Goal: Task Accomplishment & Management: Manage account settings

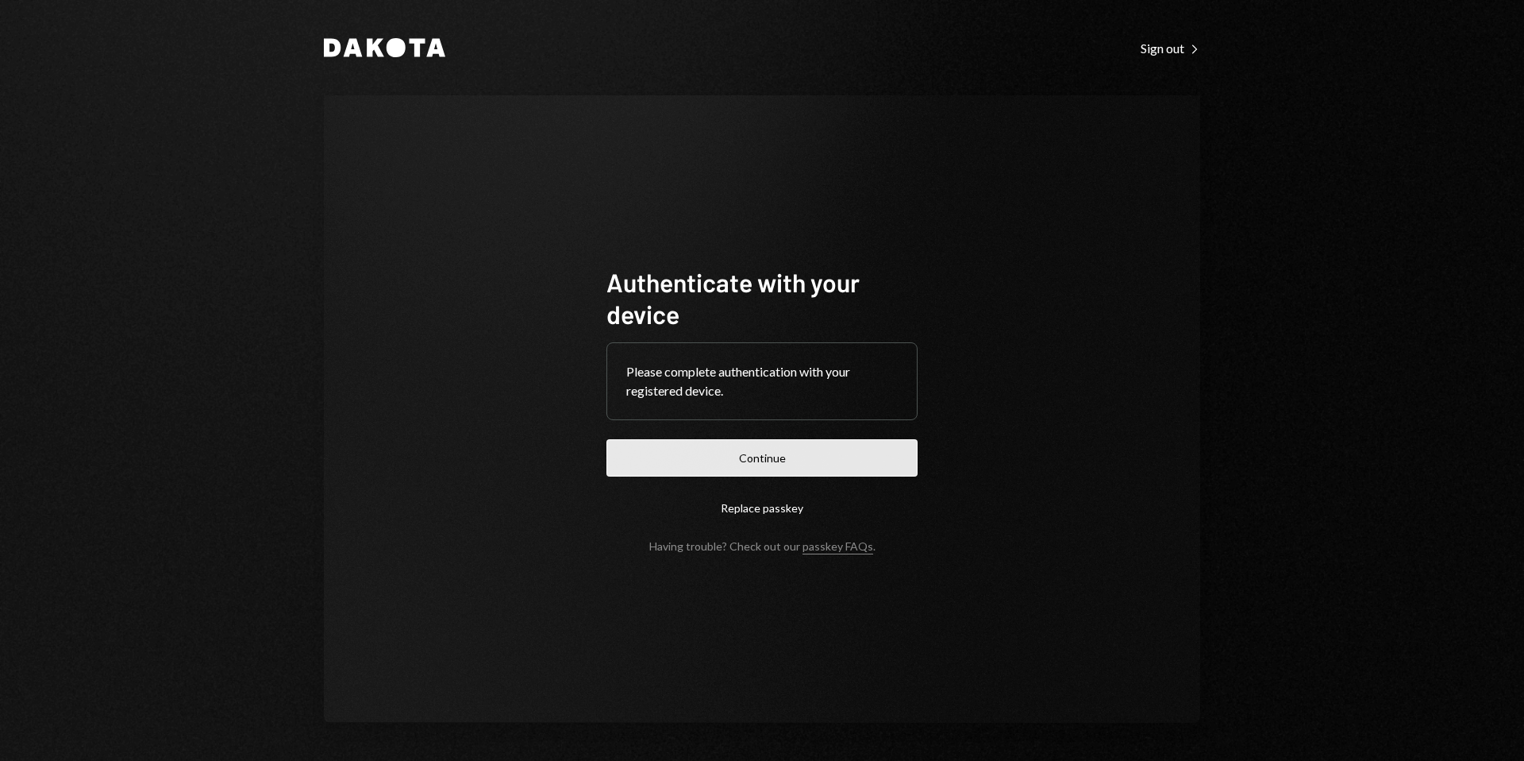
click at [774, 461] on button "Continue" at bounding box center [762, 457] width 311 height 37
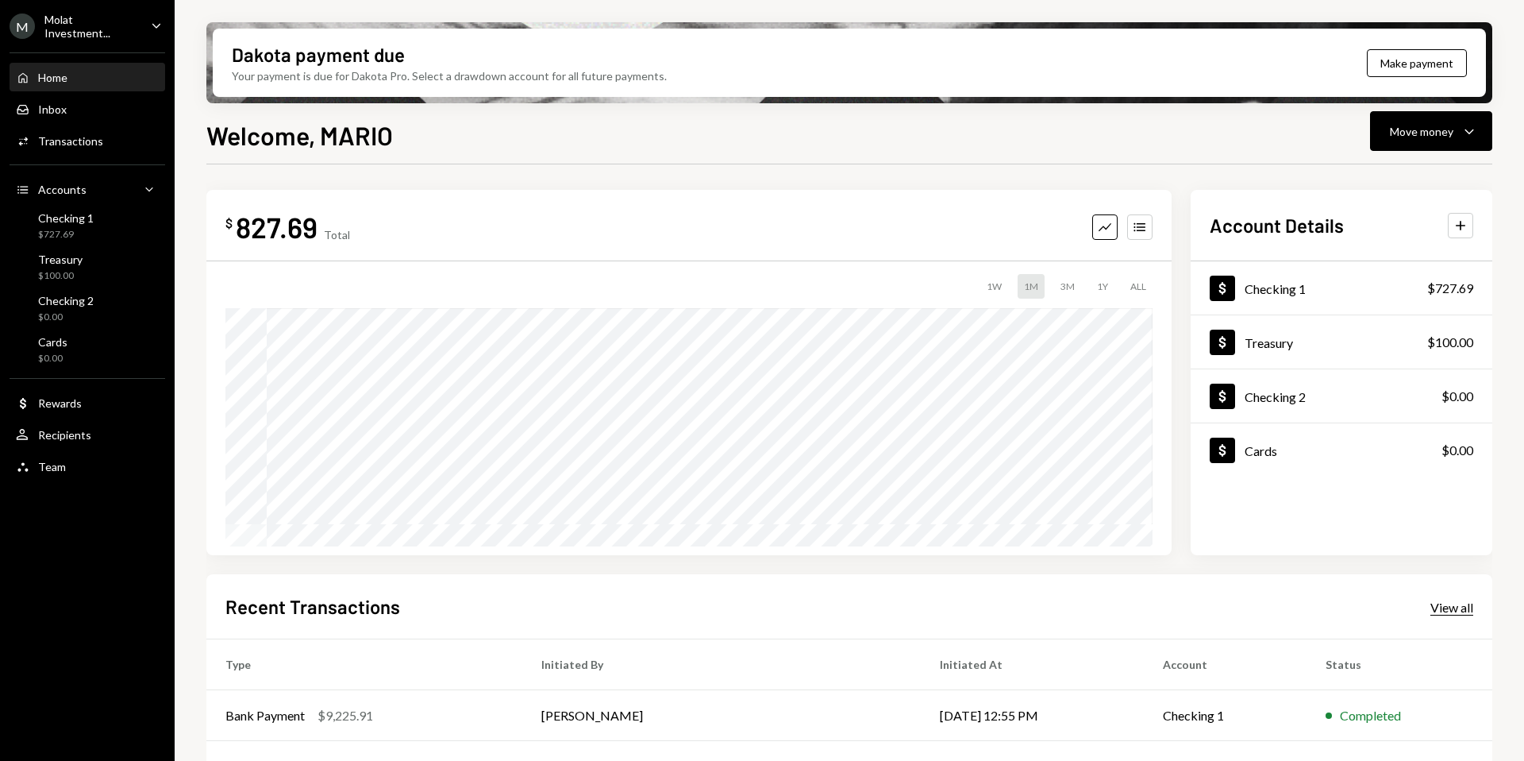
click at [1463, 606] on div "View all" at bounding box center [1452, 607] width 43 height 16
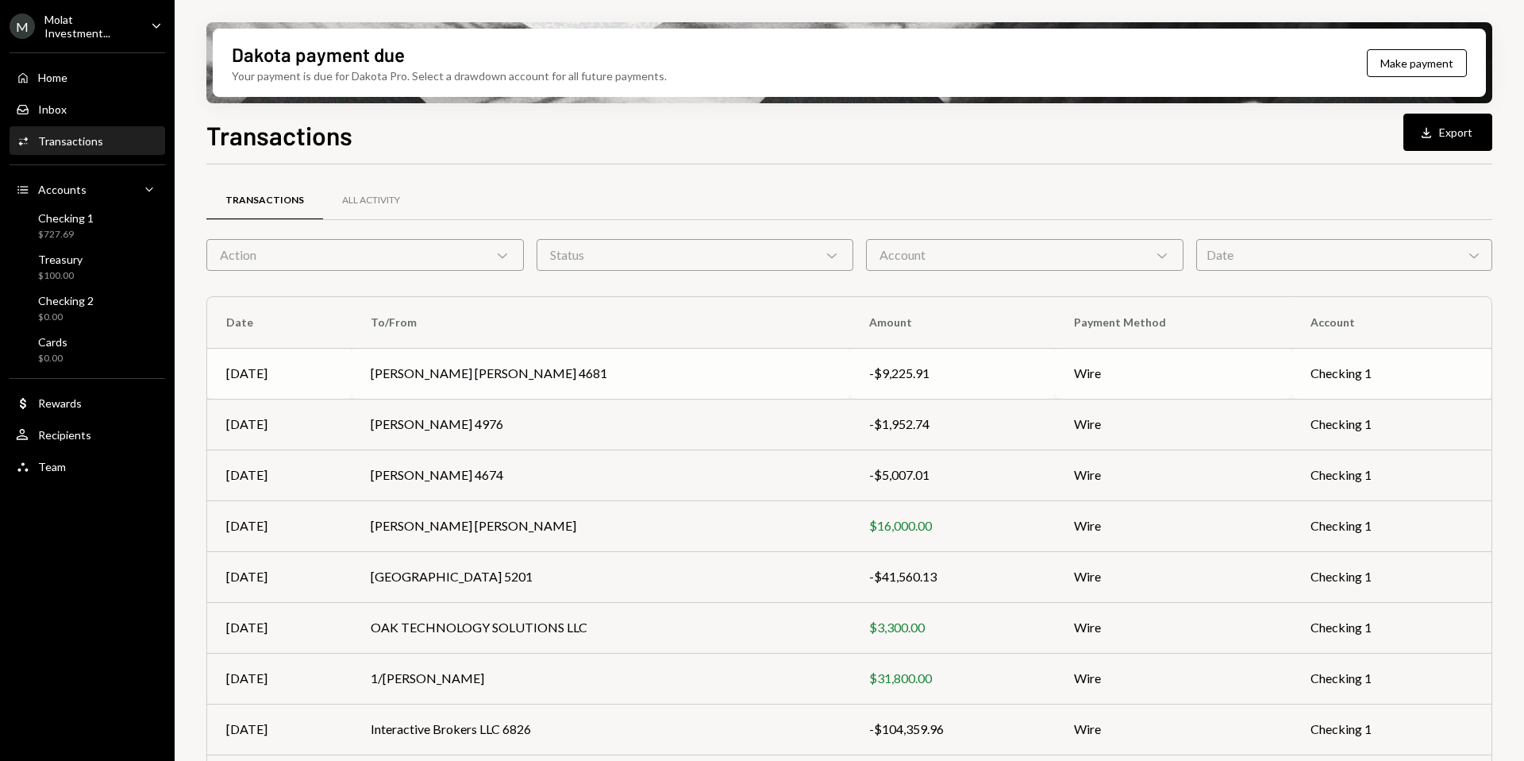
click at [493, 366] on td "[PERSON_NAME] [PERSON_NAME] 4681" at bounding box center [601, 373] width 499 height 51
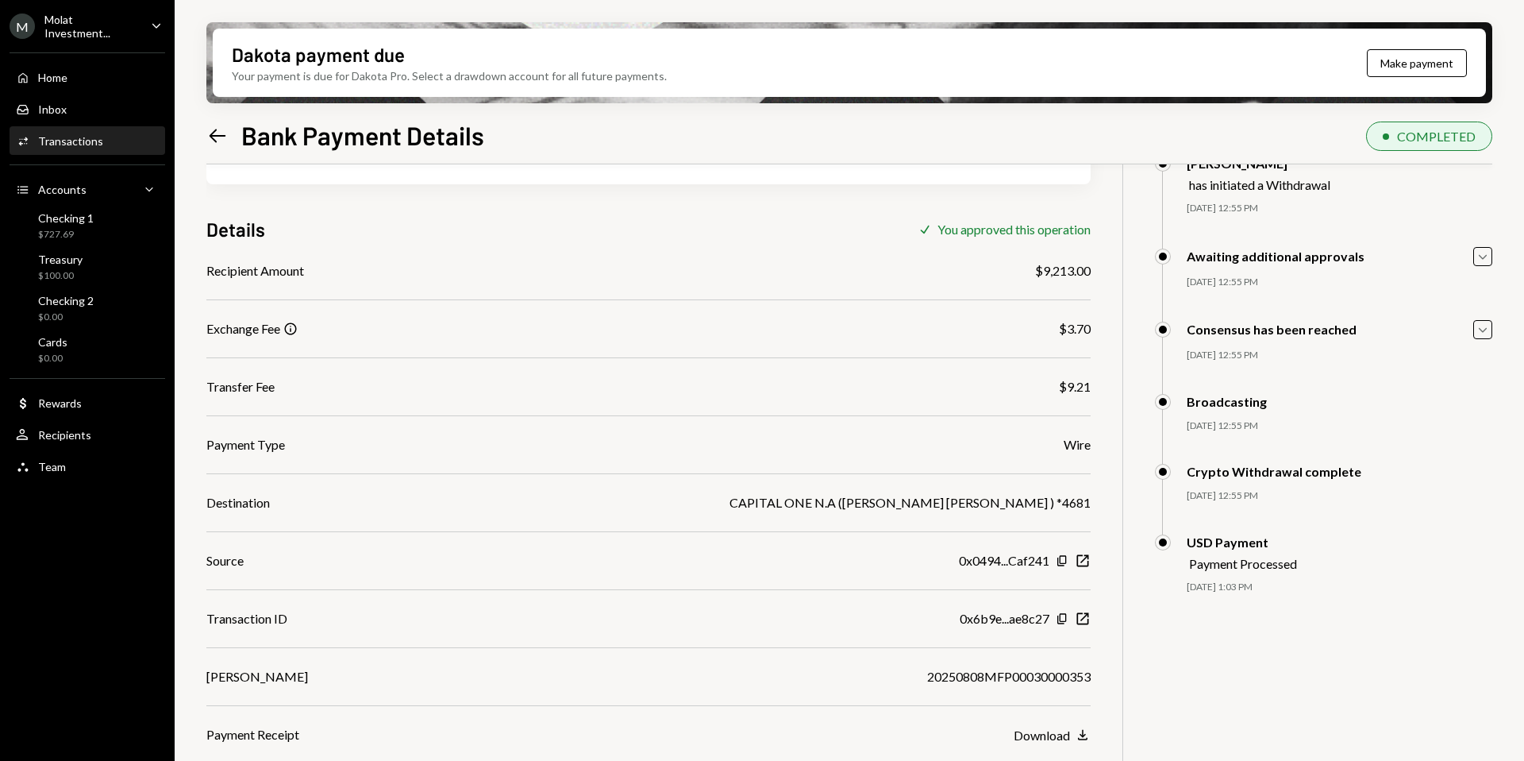
scroll to position [87, 0]
click at [216, 125] on icon "Left Arrow" at bounding box center [217, 136] width 22 height 22
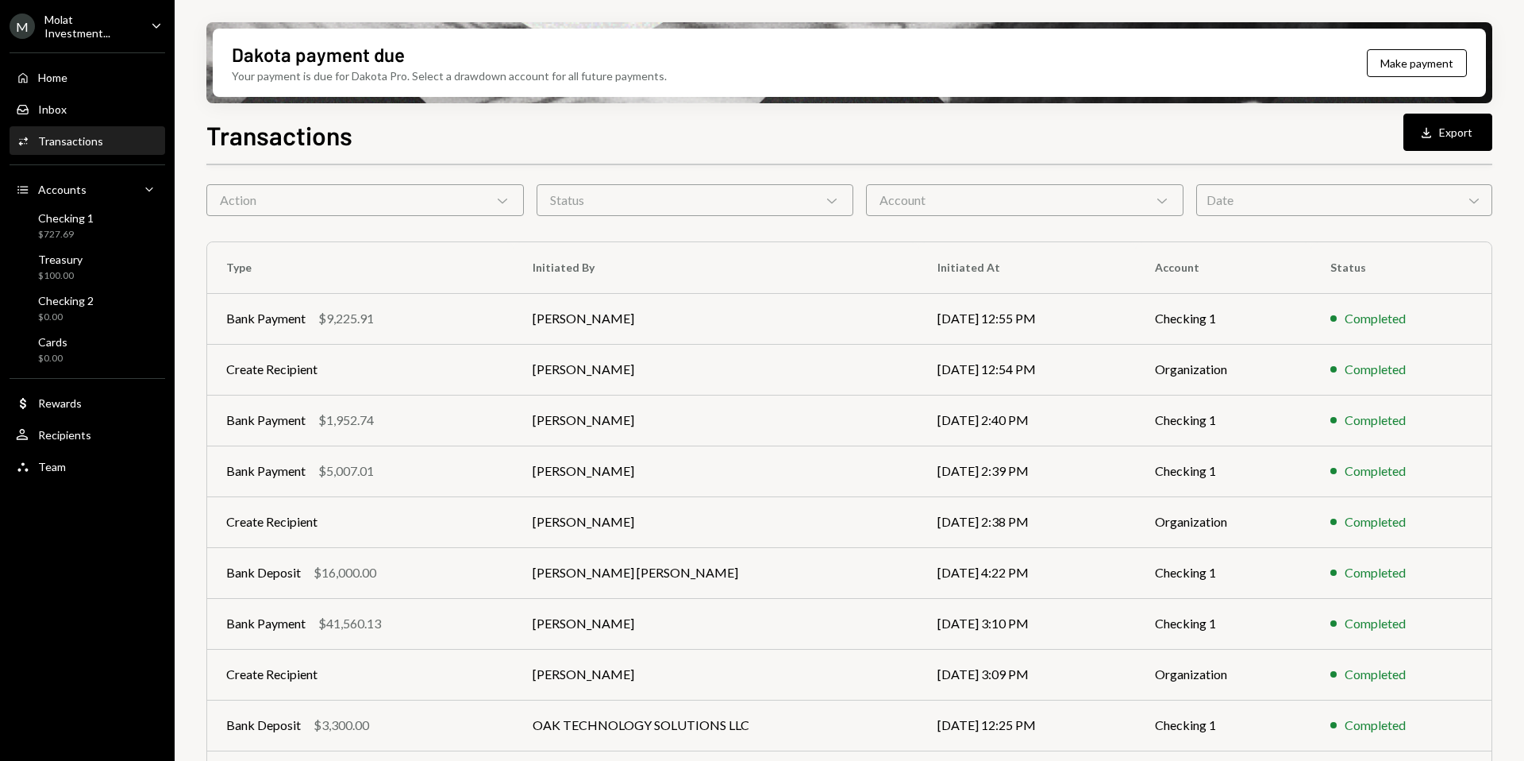
scroll to position [63, 0]
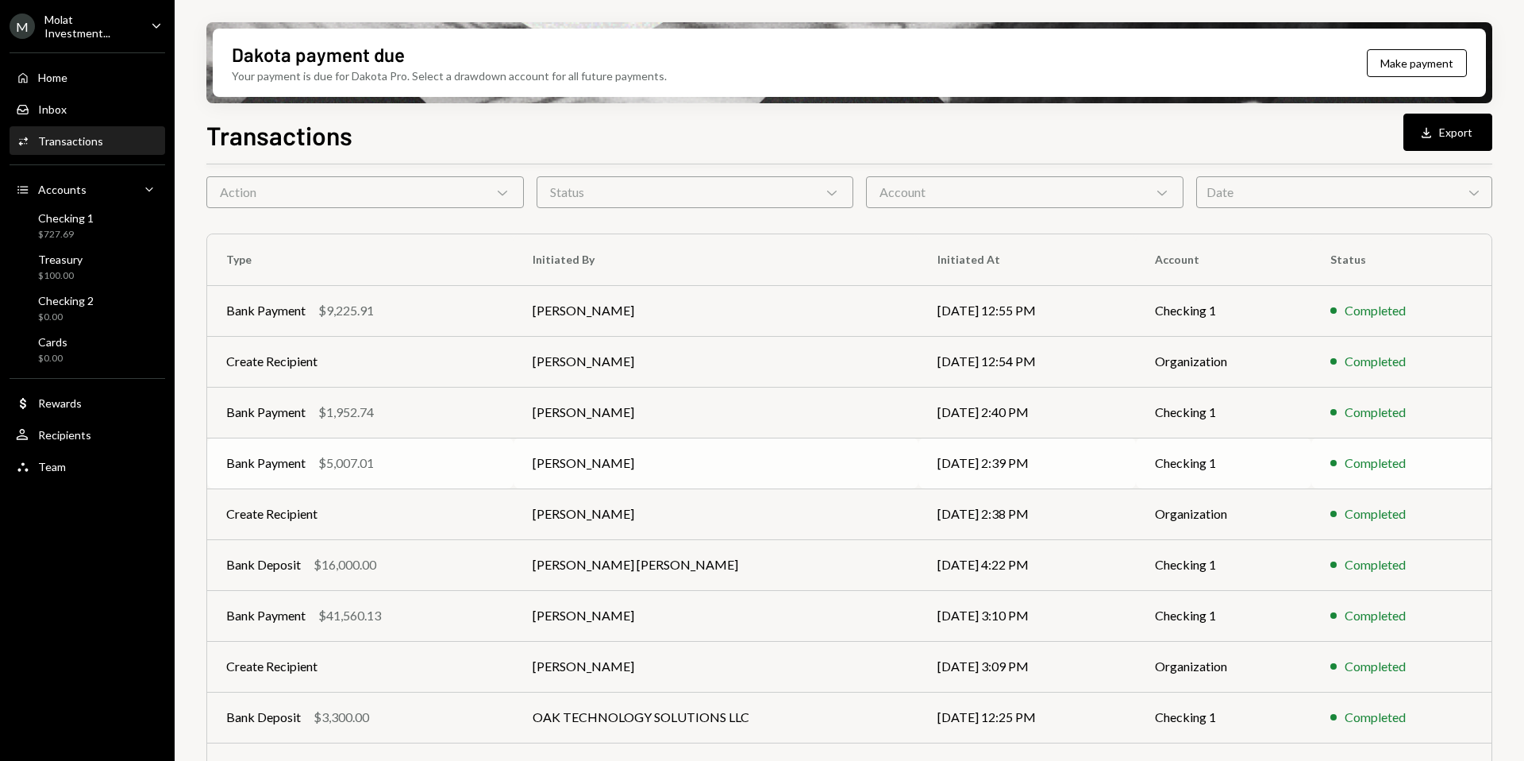
click at [415, 463] on div "Bank Payment $5,007.01" at bounding box center [360, 462] width 268 height 19
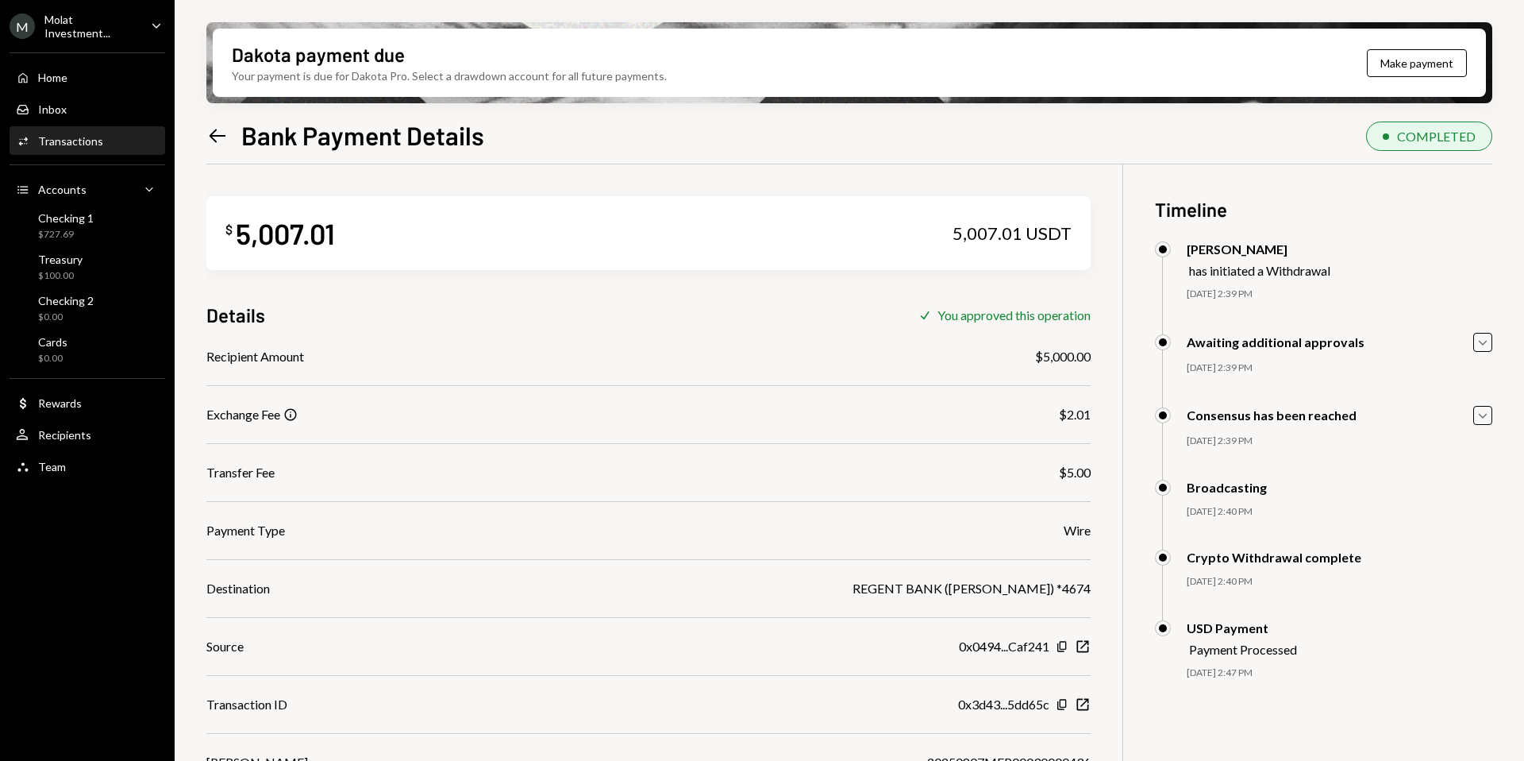
click at [219, 130] on icon "Left Arrow" at bounding box center [217, 136] width 22 height 22
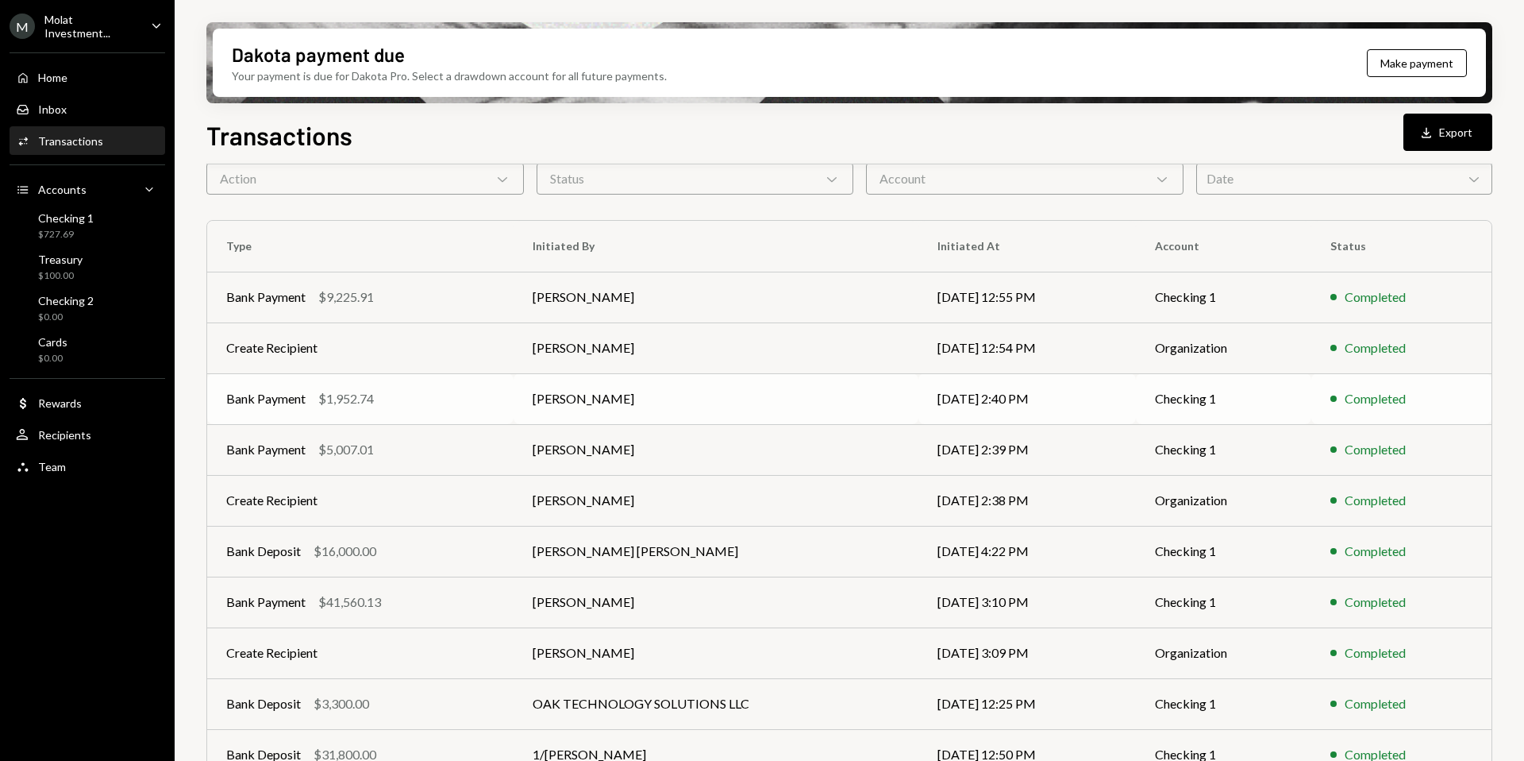
scroll to position [113, 0]
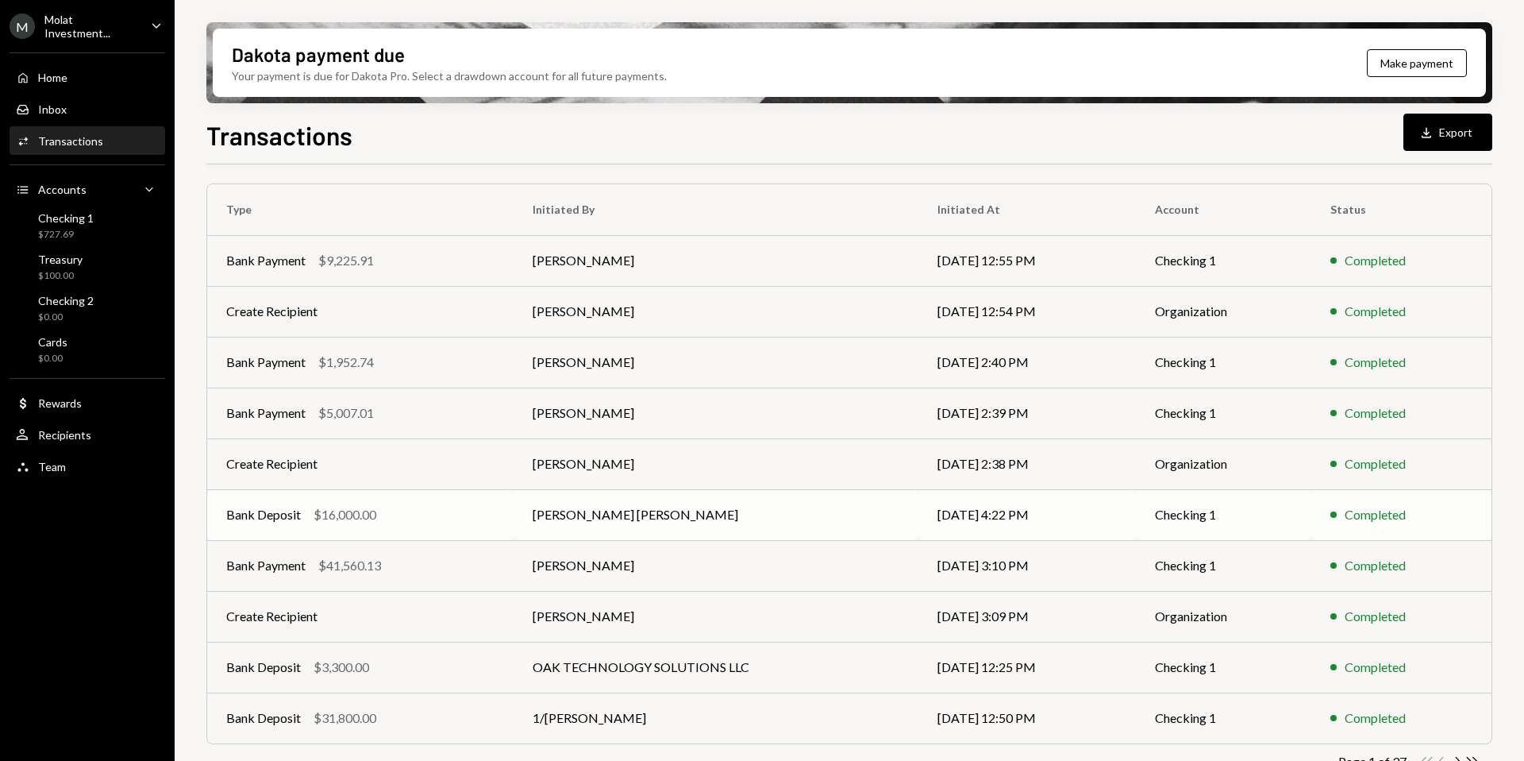
click at [380, 511] on div "Bank Deposit $16,000.00" at bounding box center [360, 514] width 268 height 19
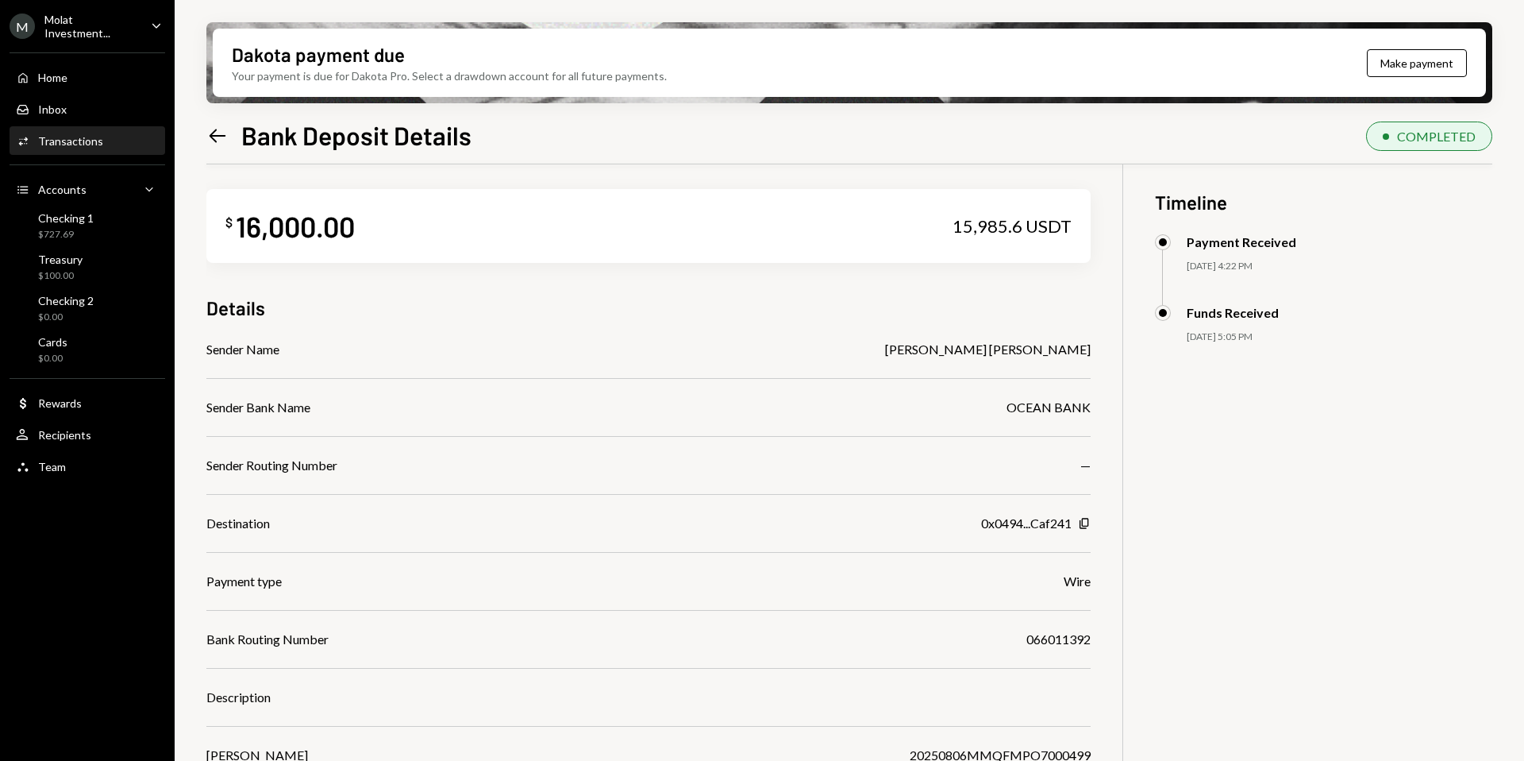
scroll to position [2, 0]
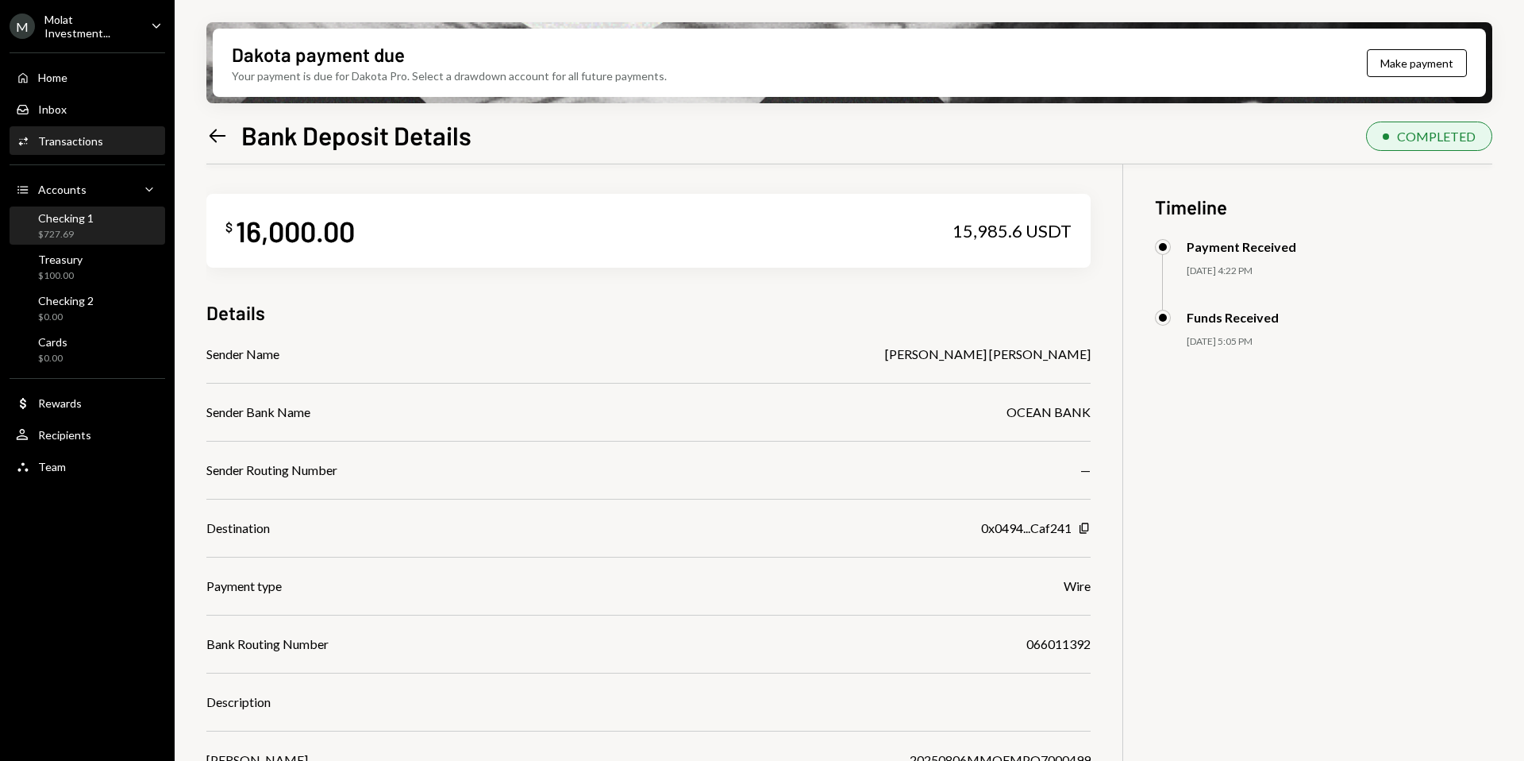
click at [76, 228] on div "$727.69" at bounding box center [66, 234] width 56 height 13
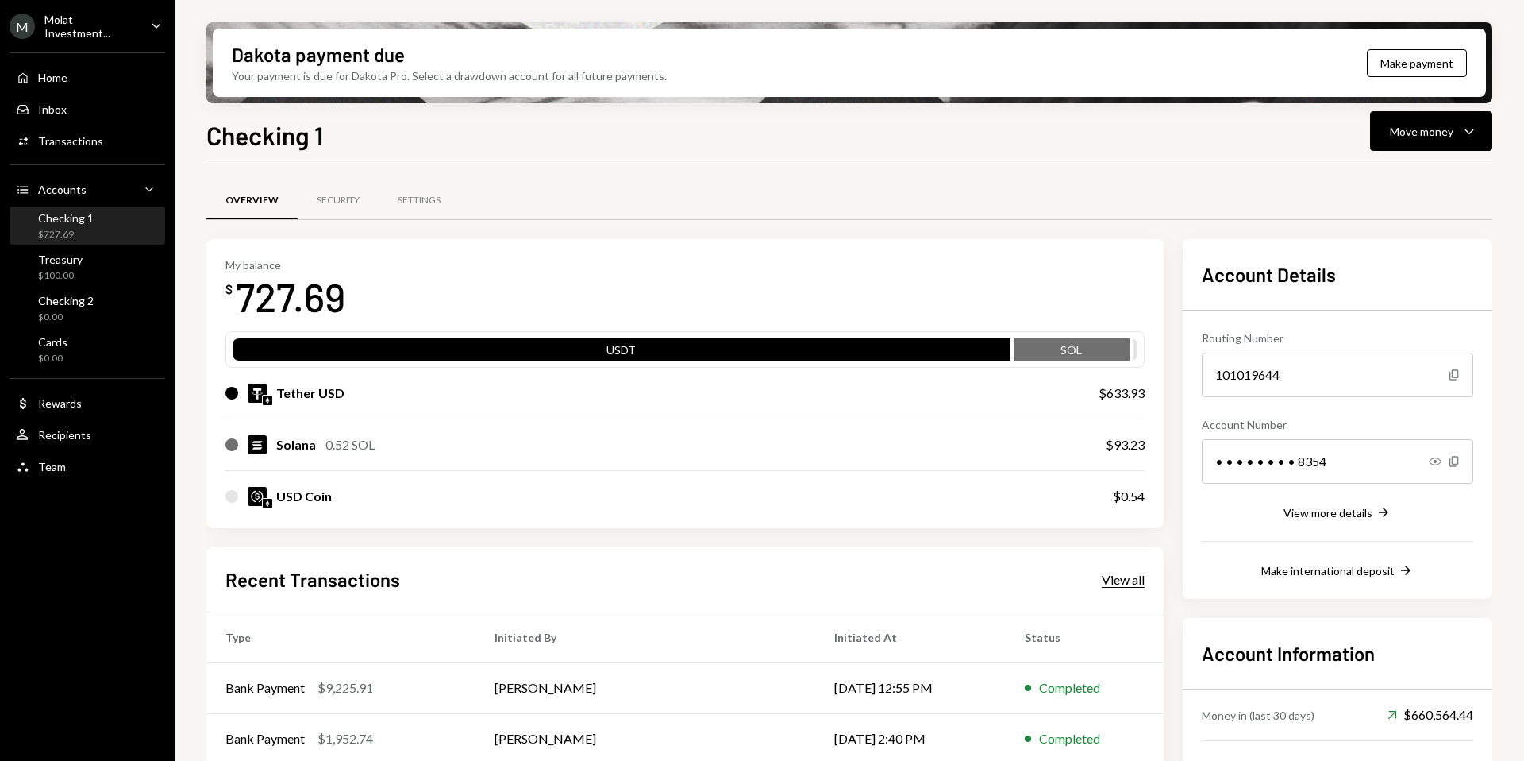
click at [1116, 577] on div "View all" at bounding box center [1123, 580] width 43 height 16
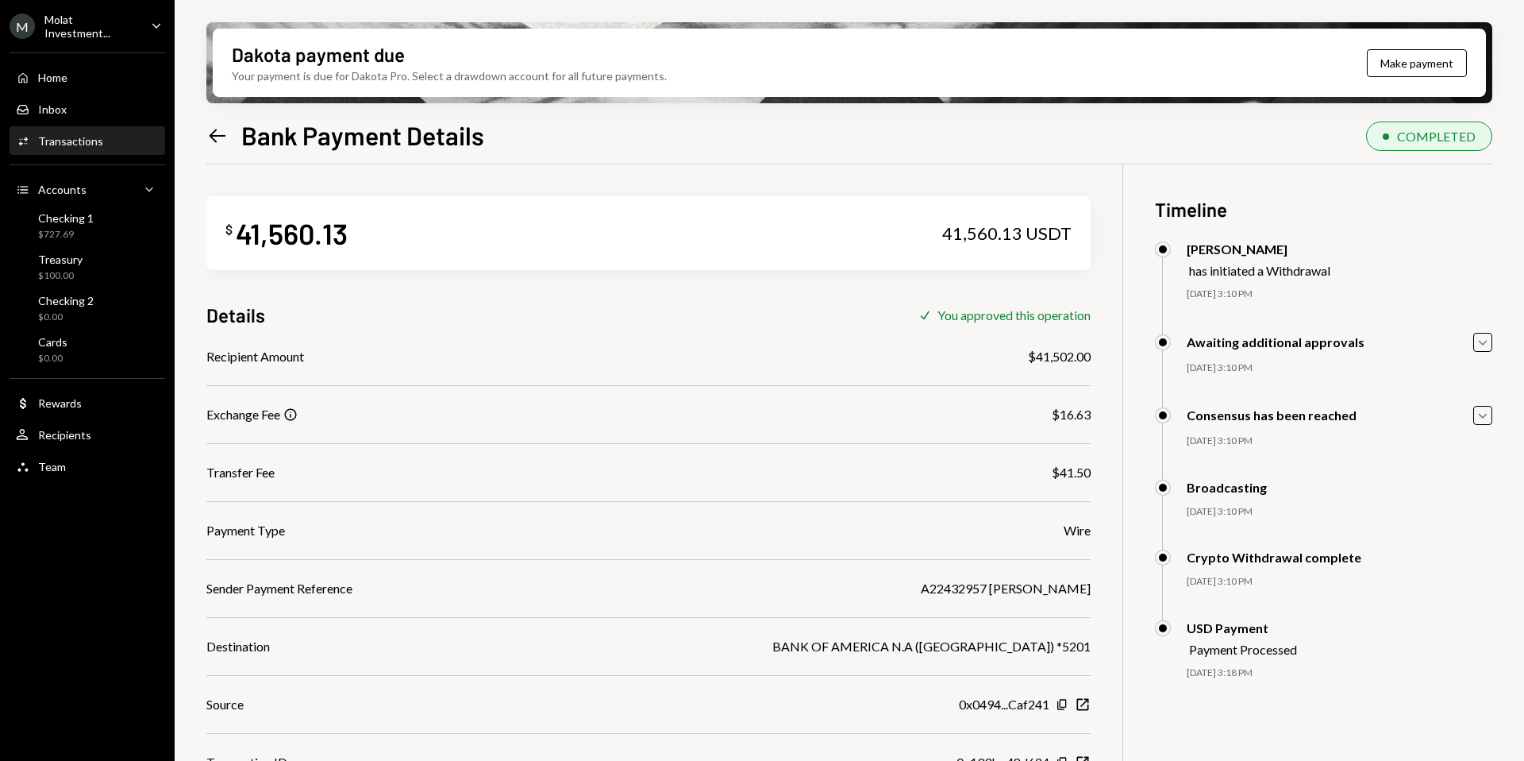
click at [293, 412] on div "Info" at bounding box center [290, 414] width 14 height 14
click at [289, 418] on div "Info" at bounding box center [290, 414] width 14 height 14
click at [295, 417] on div "Info" at bounding box center [290, 414] width 14 height 14
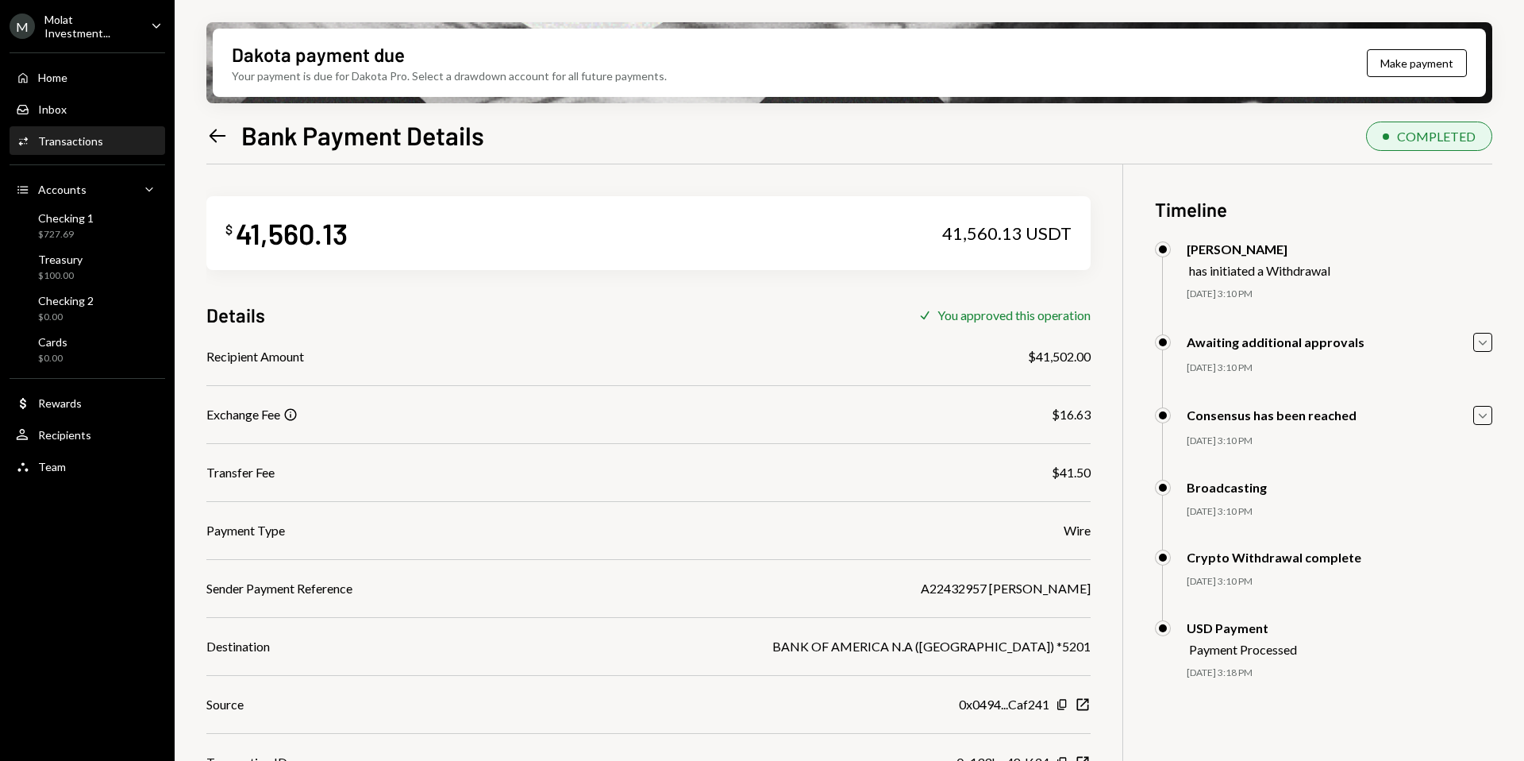
click at [291, 414] on div "Info" at bounding box center [290, 414] width 14 height 14
click at [290, 413] on div "Info" at bounding box center [290, 414] width 14 height 14
click at [216, 132] on icon "Left Arrow" at bounding box center [217, 136] width 22 height 22
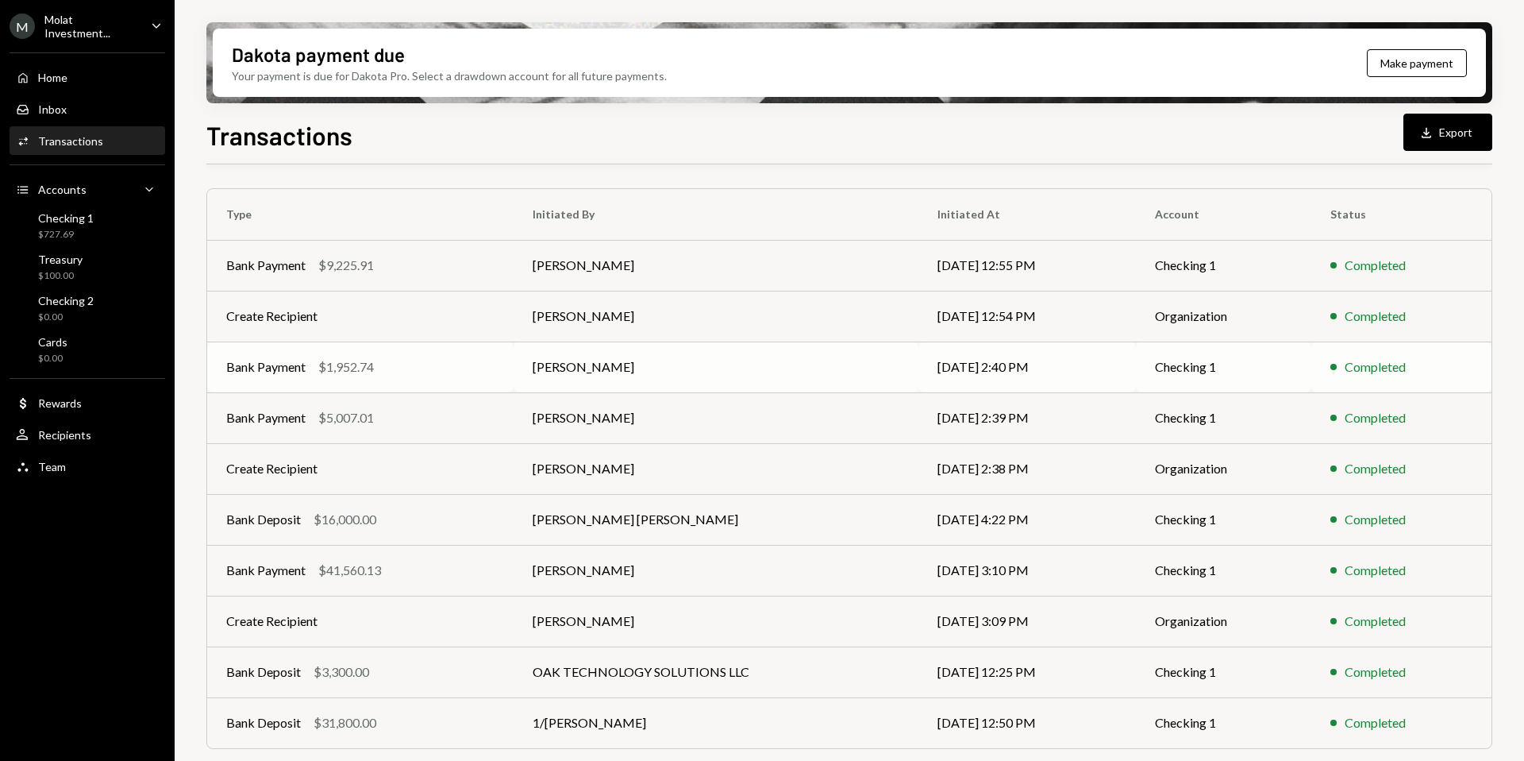
scroll to position [144, 0]
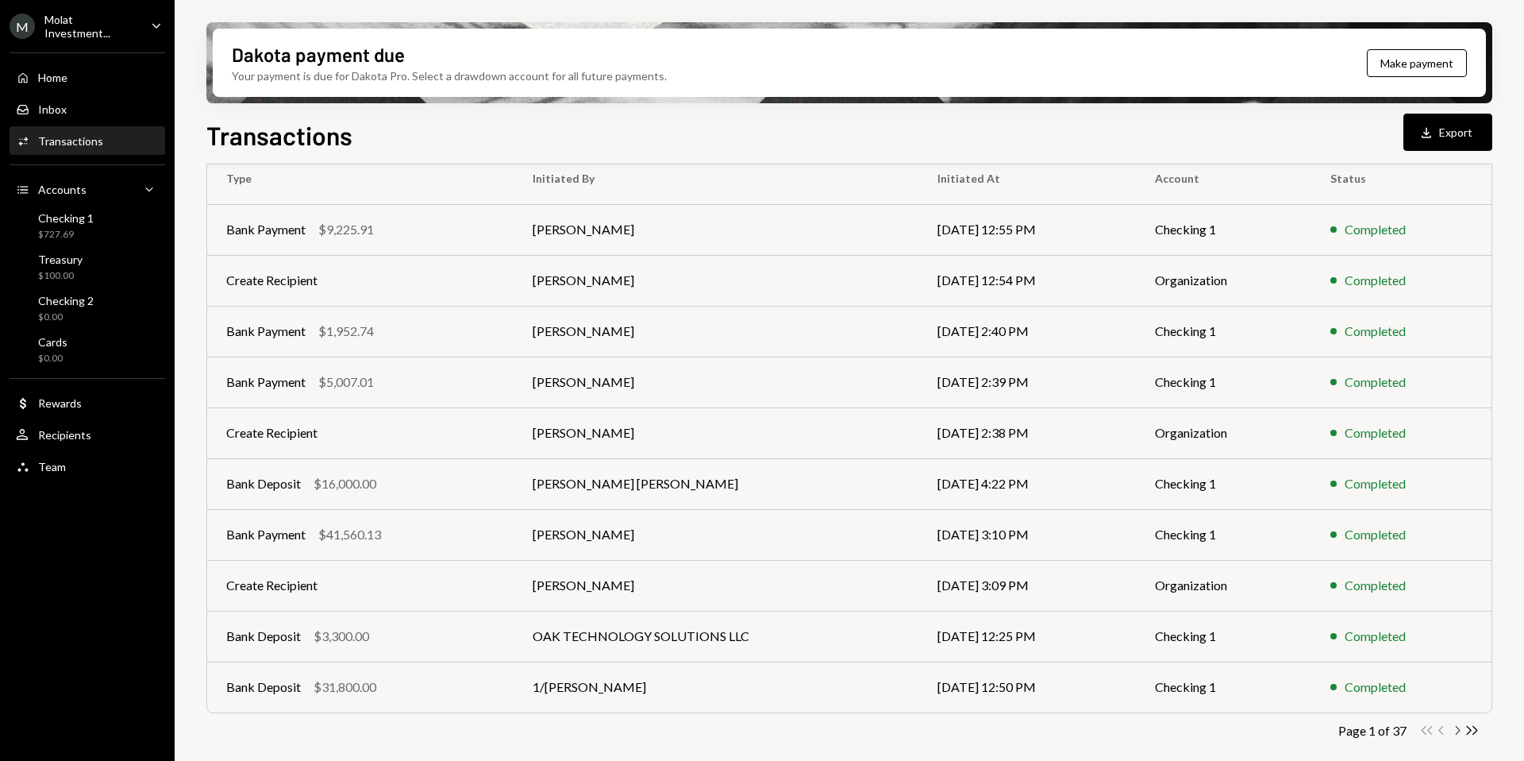
click at [1458, 734] on icon "Chevron Right" at bounding box center [1457, 730] width 15 height 15
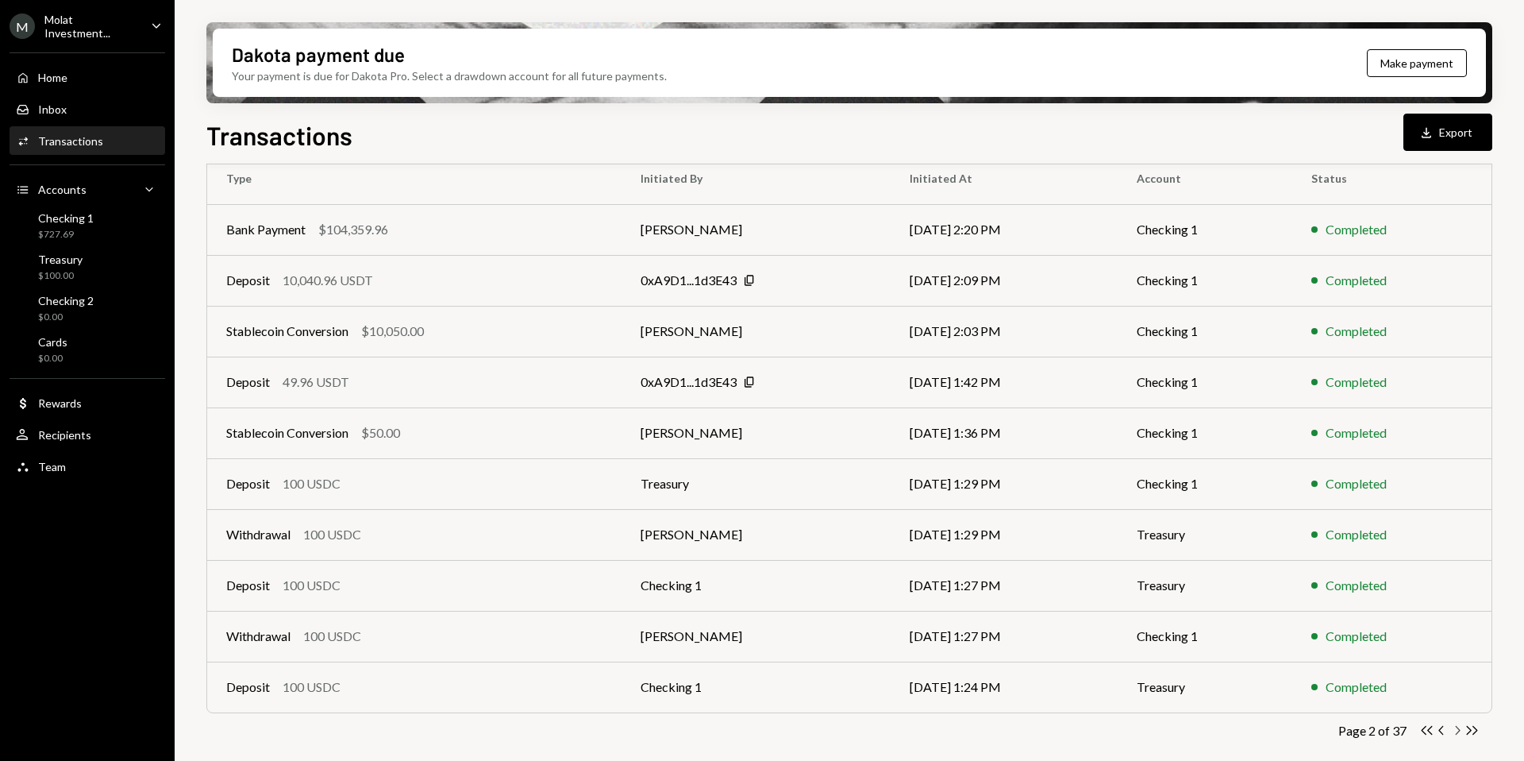
click at [1459, 730] on icon "Chevron Right" at bounding box center [1457, 730] width 15 height 15
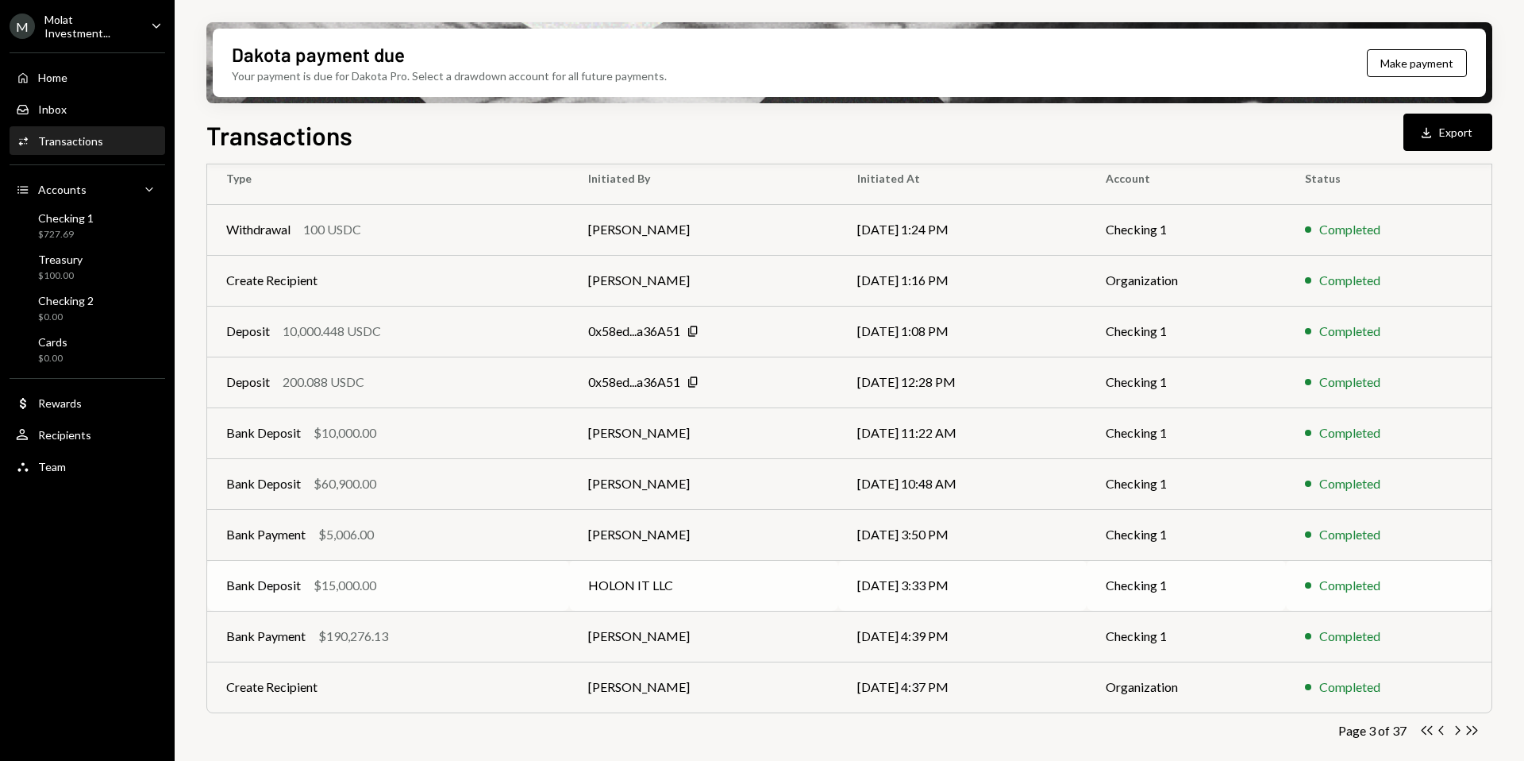
click at [646, 566] on td "HOLON IT LLC" at bounding box center [704, 585] width 270 height 51
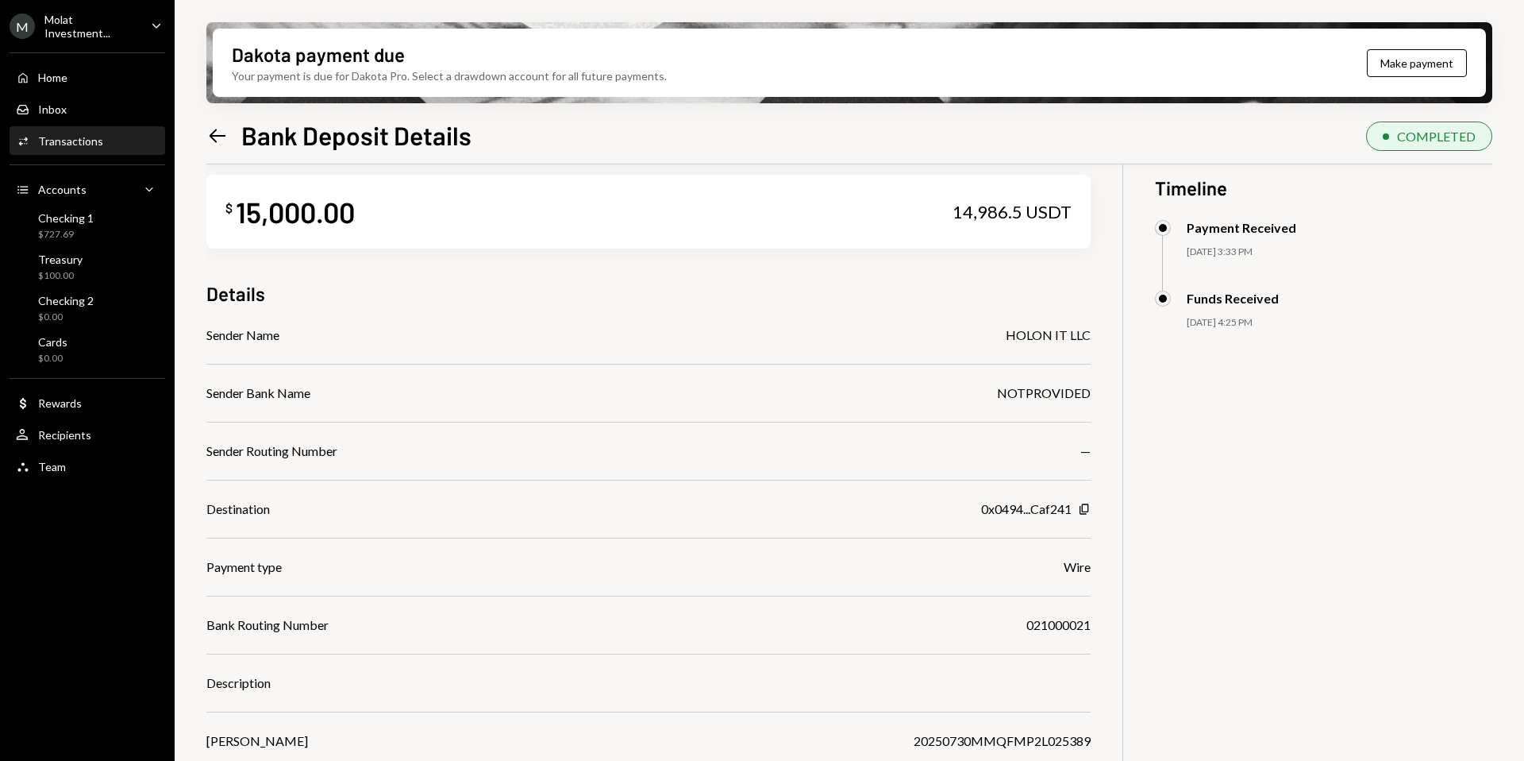
scroll to position [25, 0]
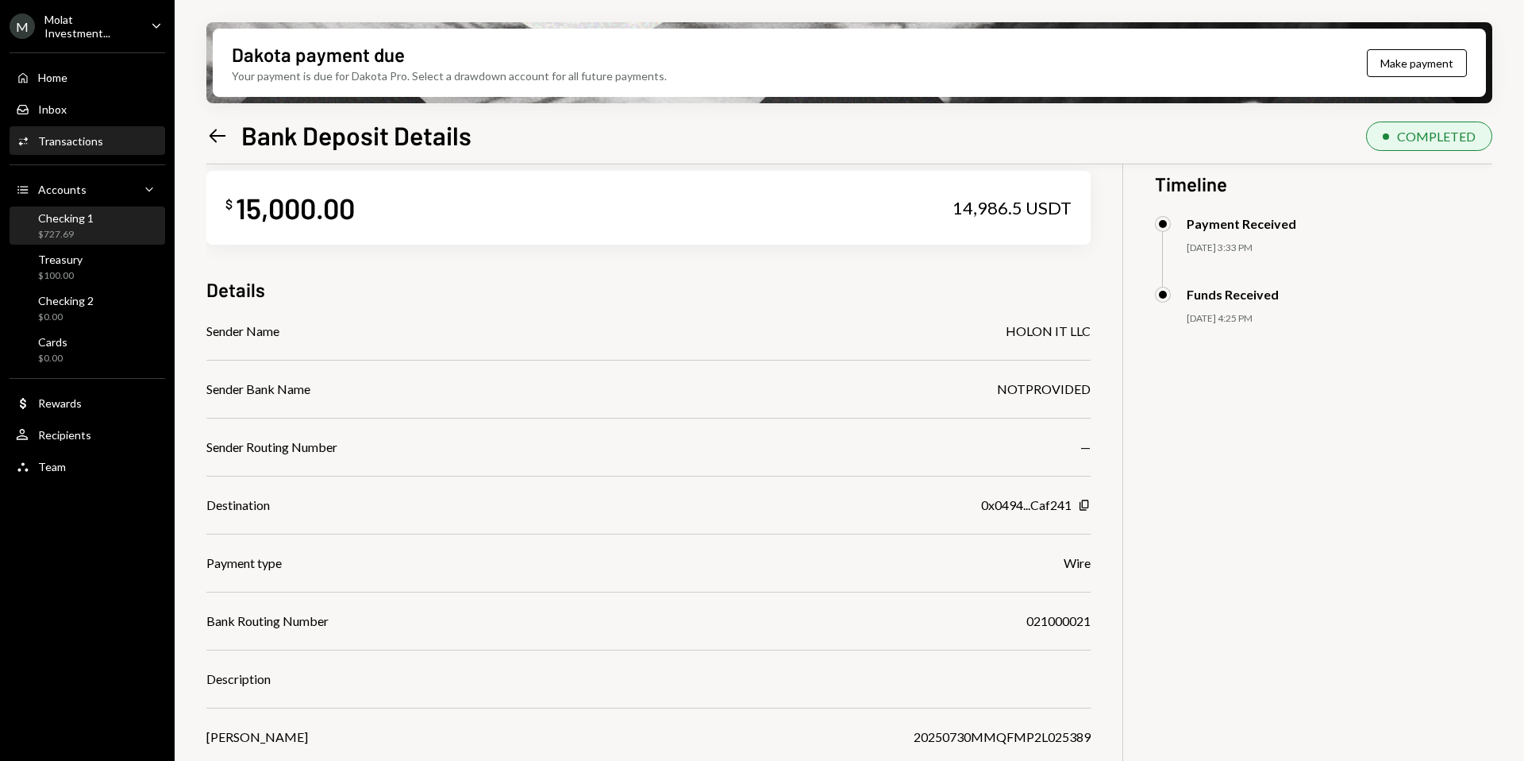
click at [67, 218] on div "Checking 1" at bounding box center [66, 217] width 56 height 13
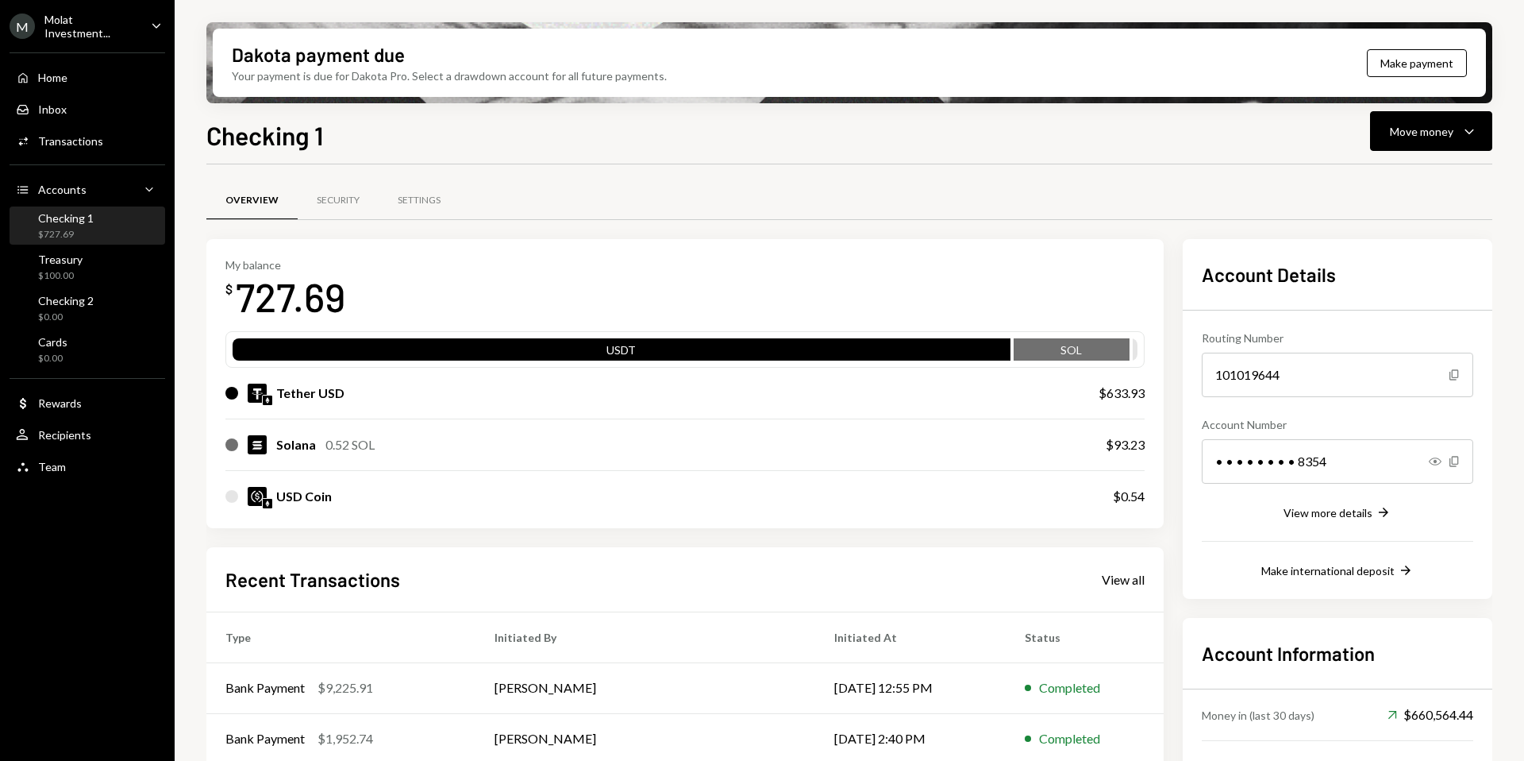
click at [63, 17] on div "M Molat Investment..." at bounding box center [74, 26] width 129 height 27
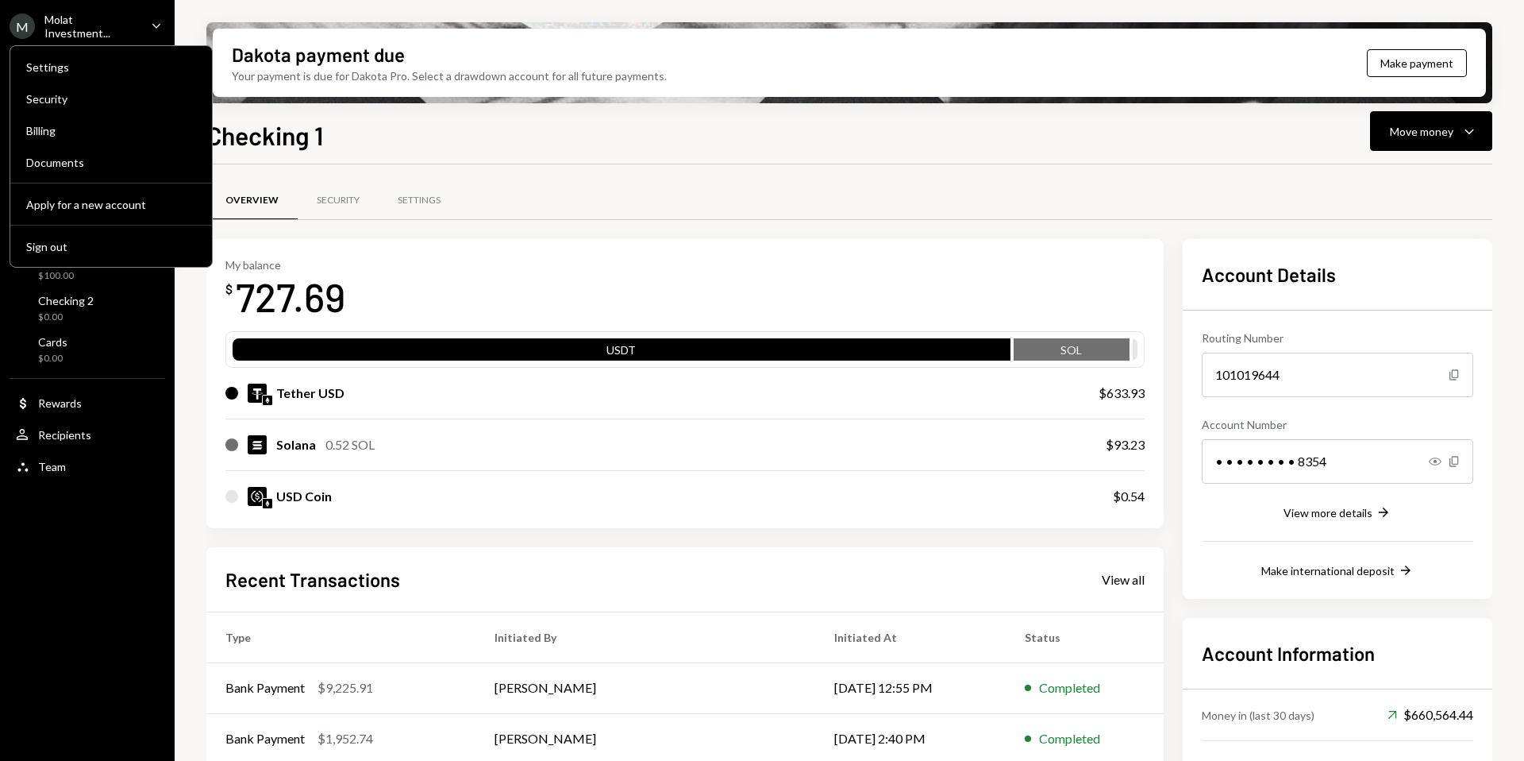
click at [566, 209] on div "Overview Security Settings" at bounding box center [849, 200] width 1286 height 40
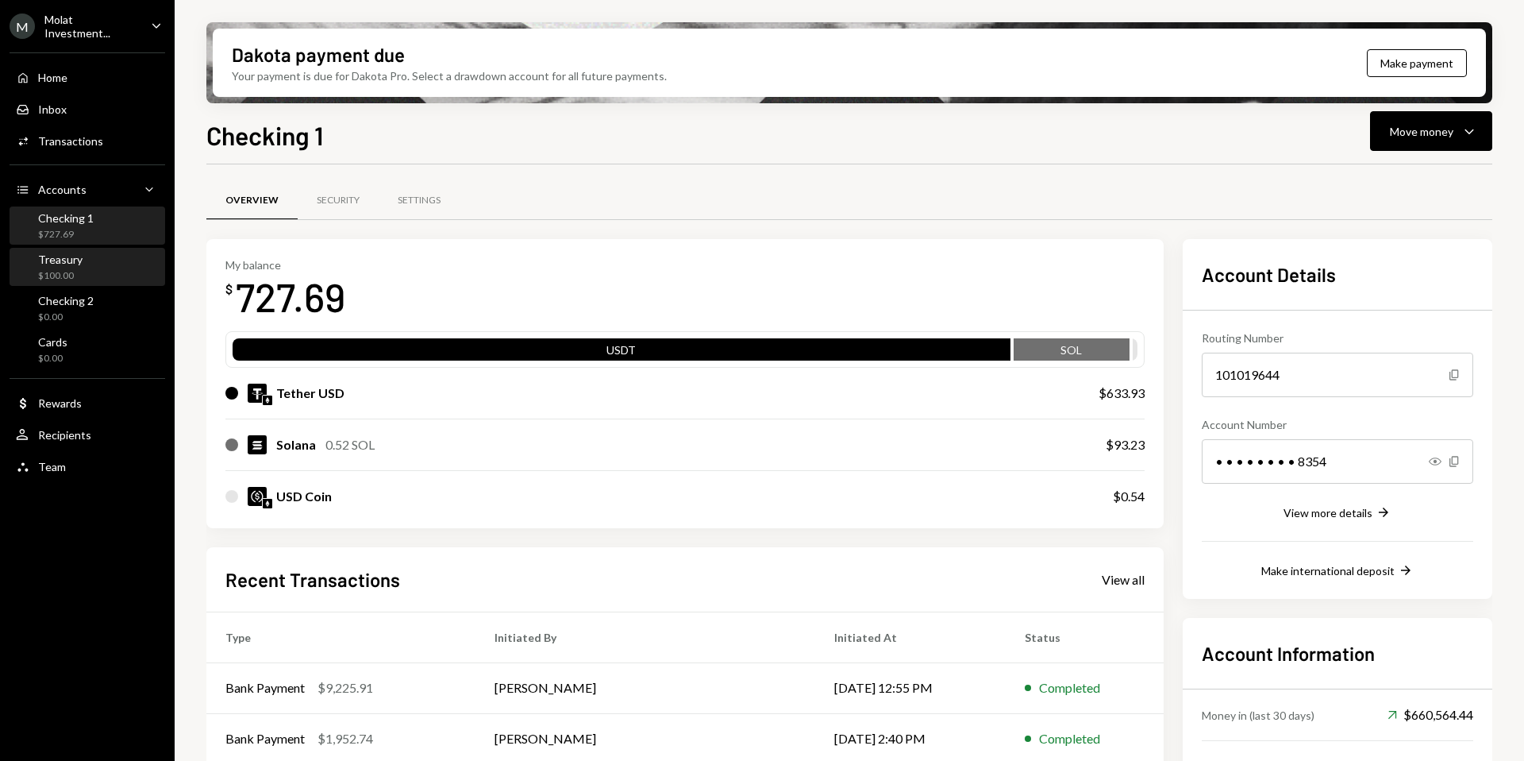
click at [47, 263] on div "Treasury" at bounding box center [60, 258] width 44 height 13
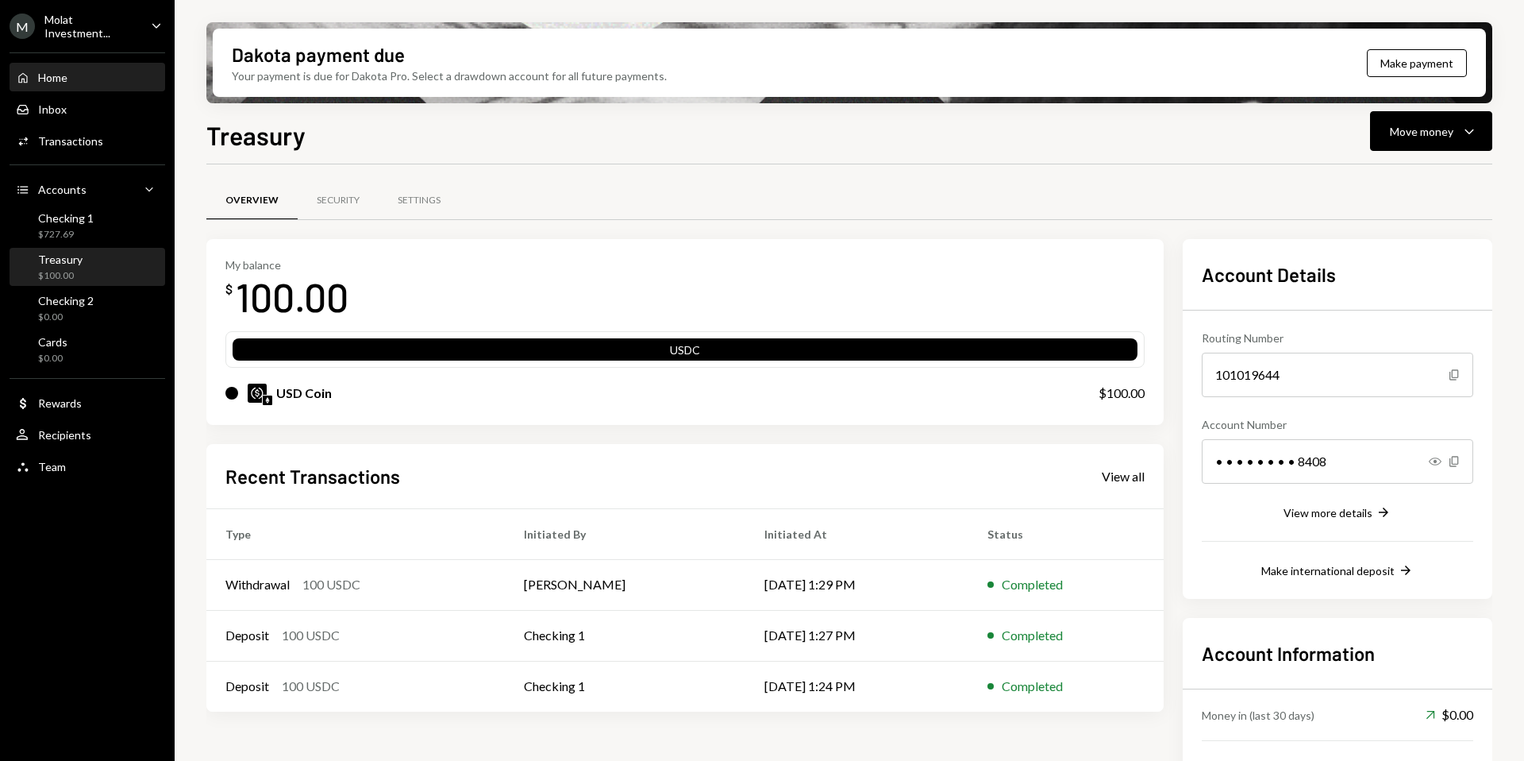
click at [62, 71] on div "Home" at bounding box center [52, 77] width 29 height 13
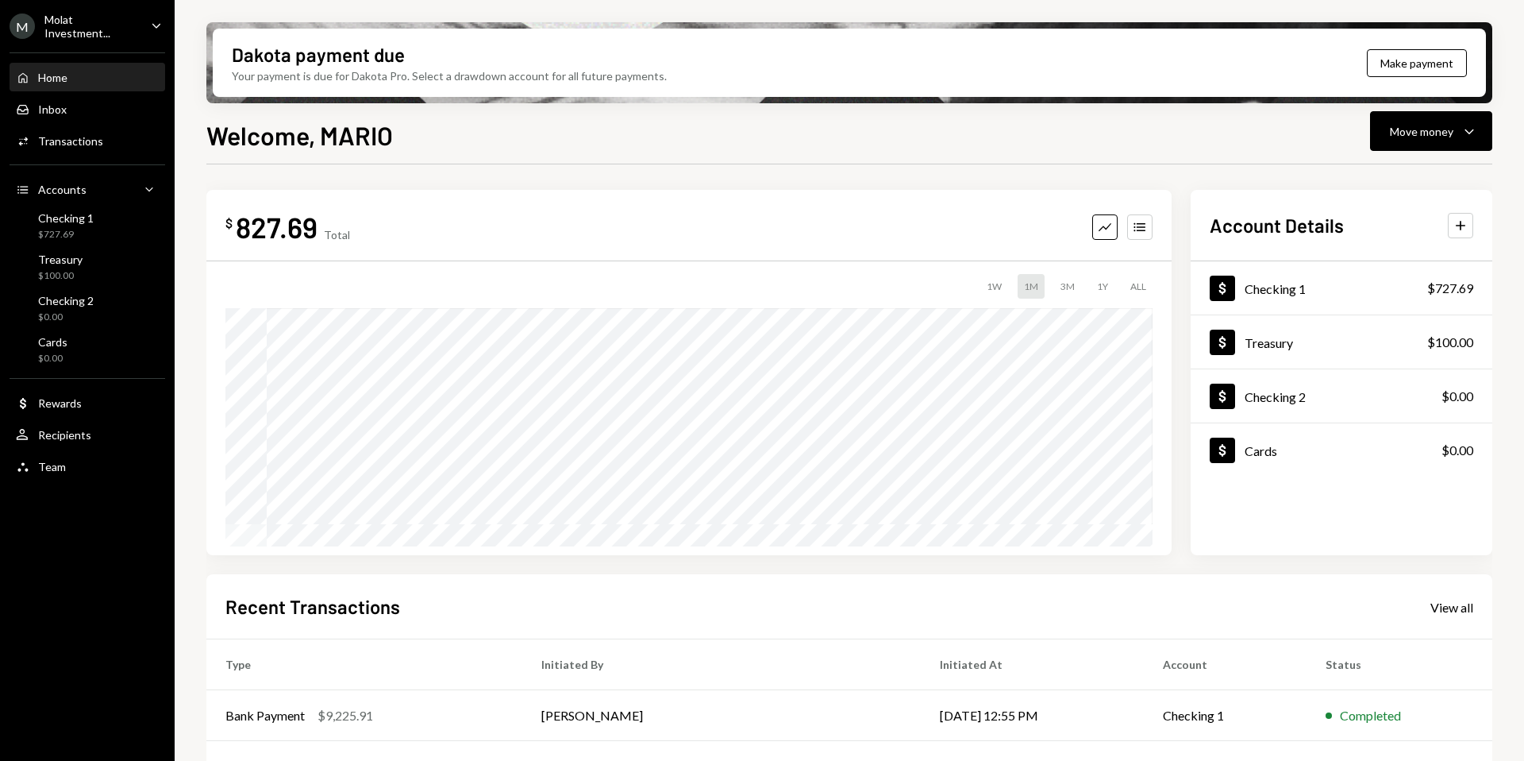
click at [92, 27] on div "Molat Investment..." at bounding box center [91, 26] width 94 height 27
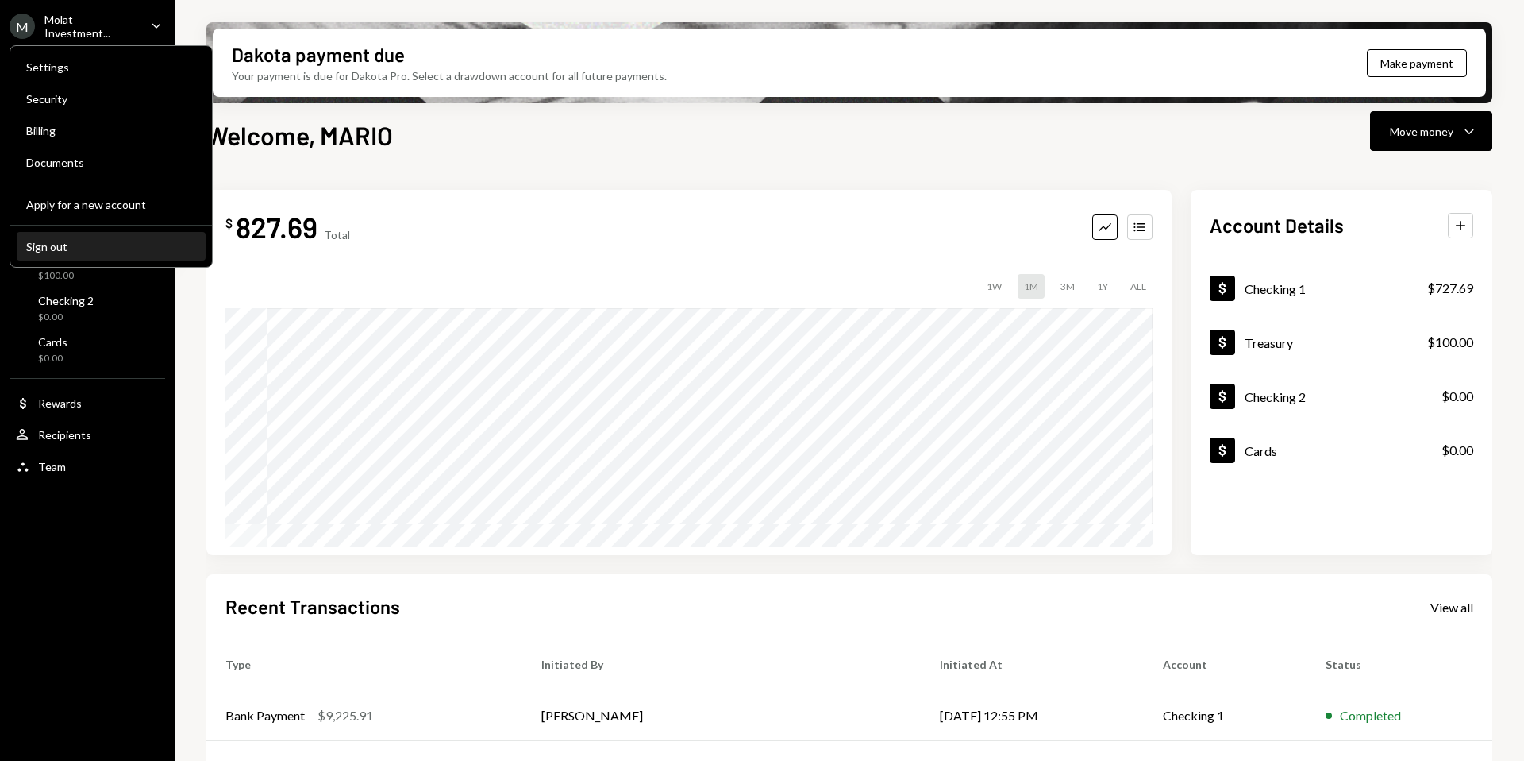
click at [86, 240] on div "Sign out" at bounding box center [111, 246] width 170 height 13
